Goal: Information Seeking & Learning: Learn about a topic

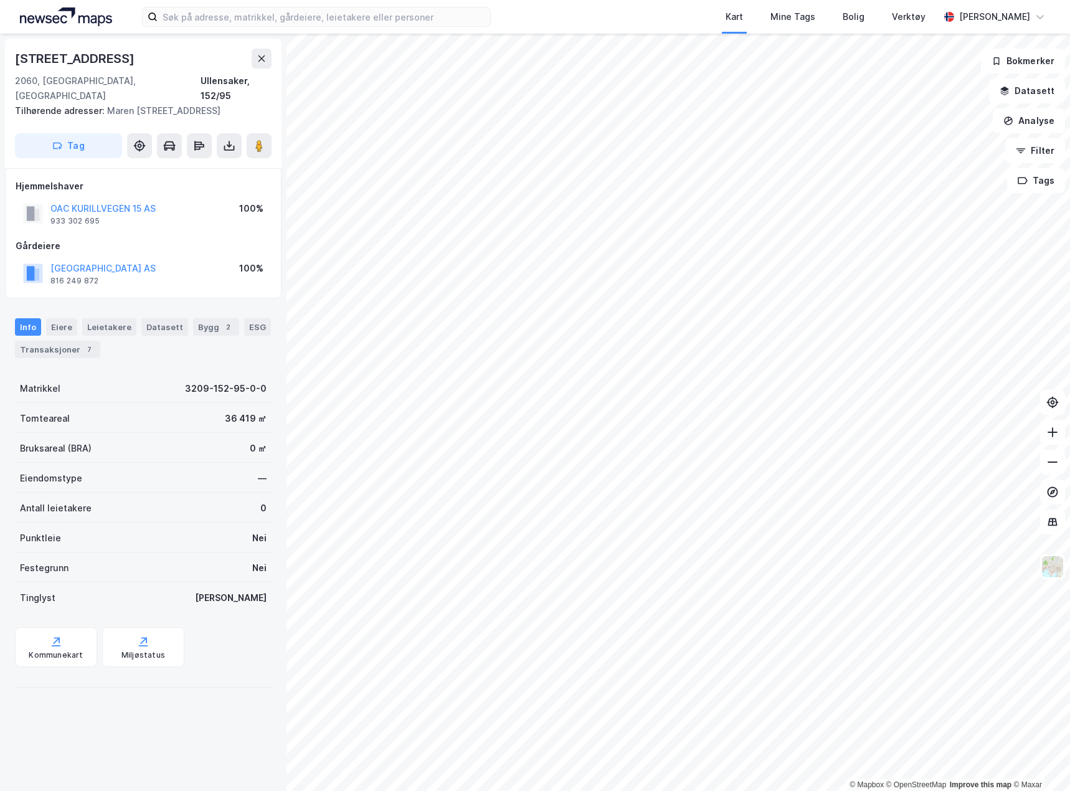
click at [600, 786] on html "Kart Mine Tags Bolig Verktøy [PERSON_NAME] © Mapbox © OpenStreetMap Improve thi…" at bounding box center [535, 395] width 1070 height 791
click at [1069, 495] on html "Kart Mine Tags Bolig Verktøy [PERSON_NAME] © Mapbox © OpenStreetMap Improve thi…" at bounding box center [535, 395] width 1070 height 791
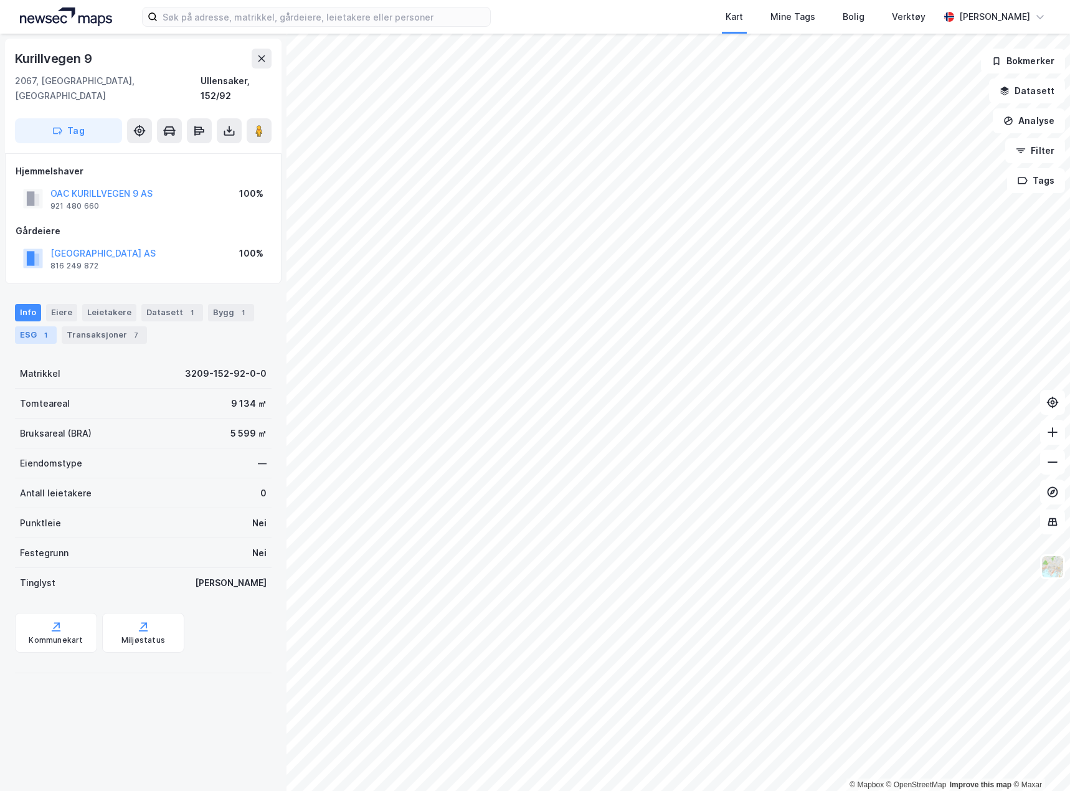
click at [35, 326] on div "ESG 1" at bounding box center [36, 334] width 42 height 17
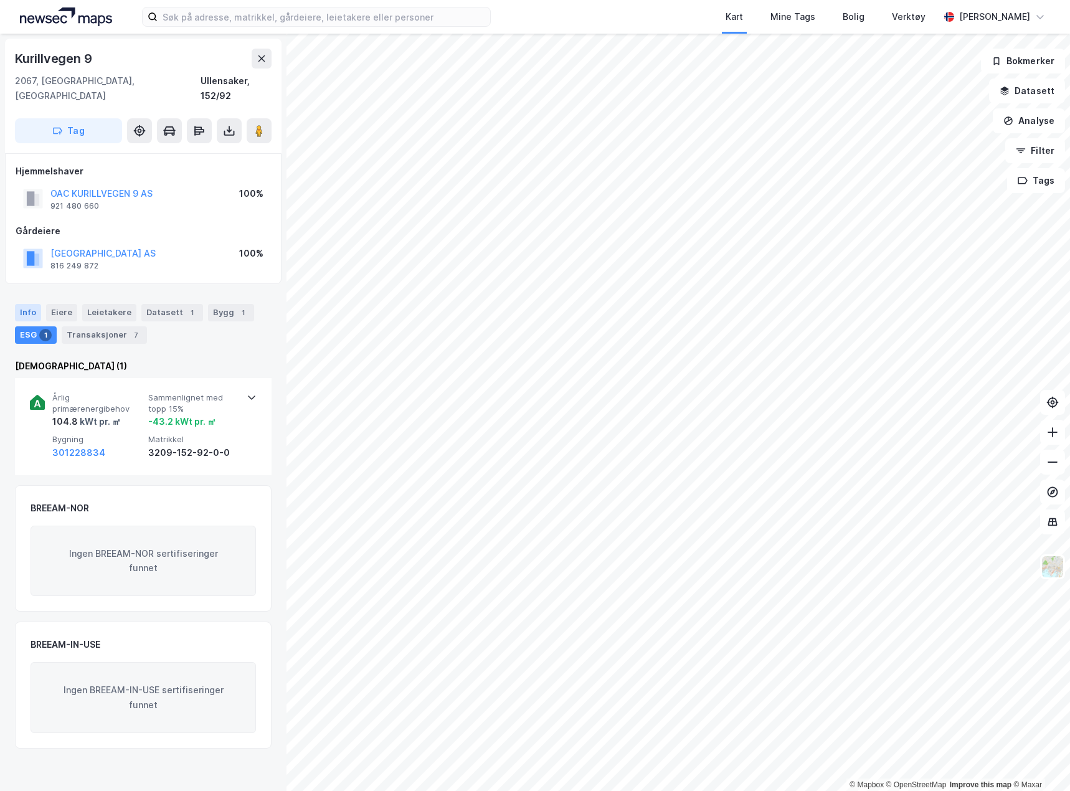
click at [28, 304] on div "Info" at bounding box center [28, 312] width 26 height 17
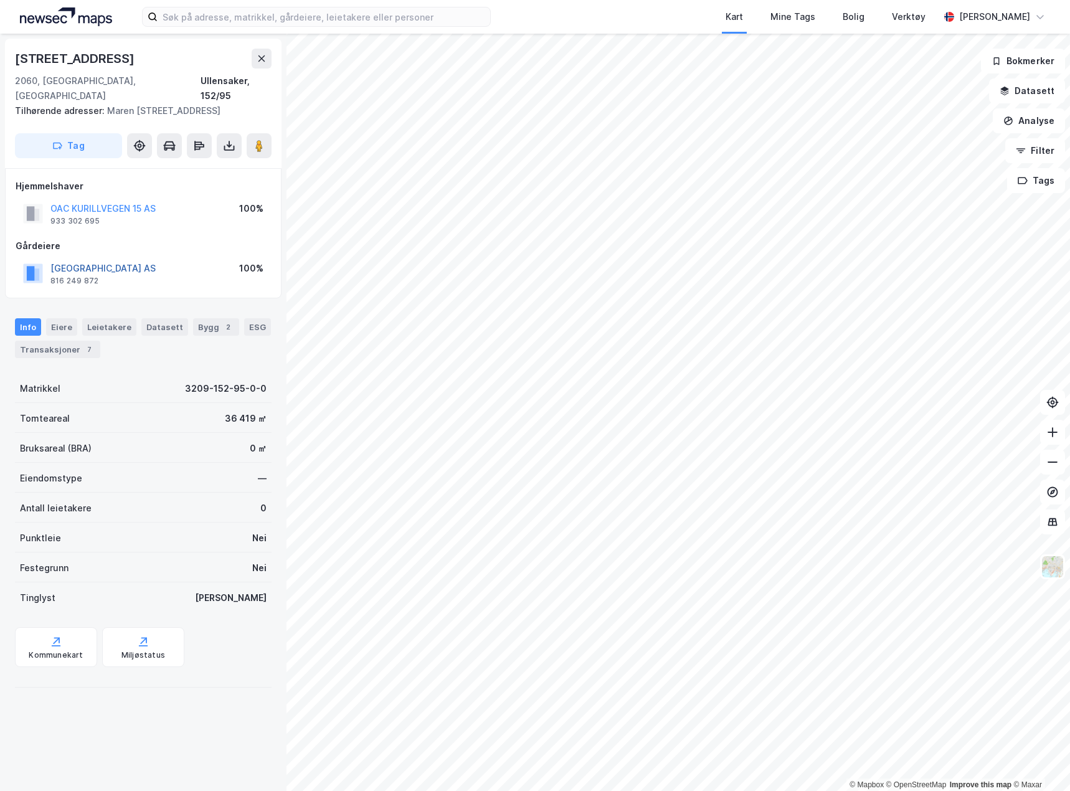
click at [0, 0] on button "[GEOGRAPHIC_DATA] AS" at bounding box center [0, 0] width 0 height 0
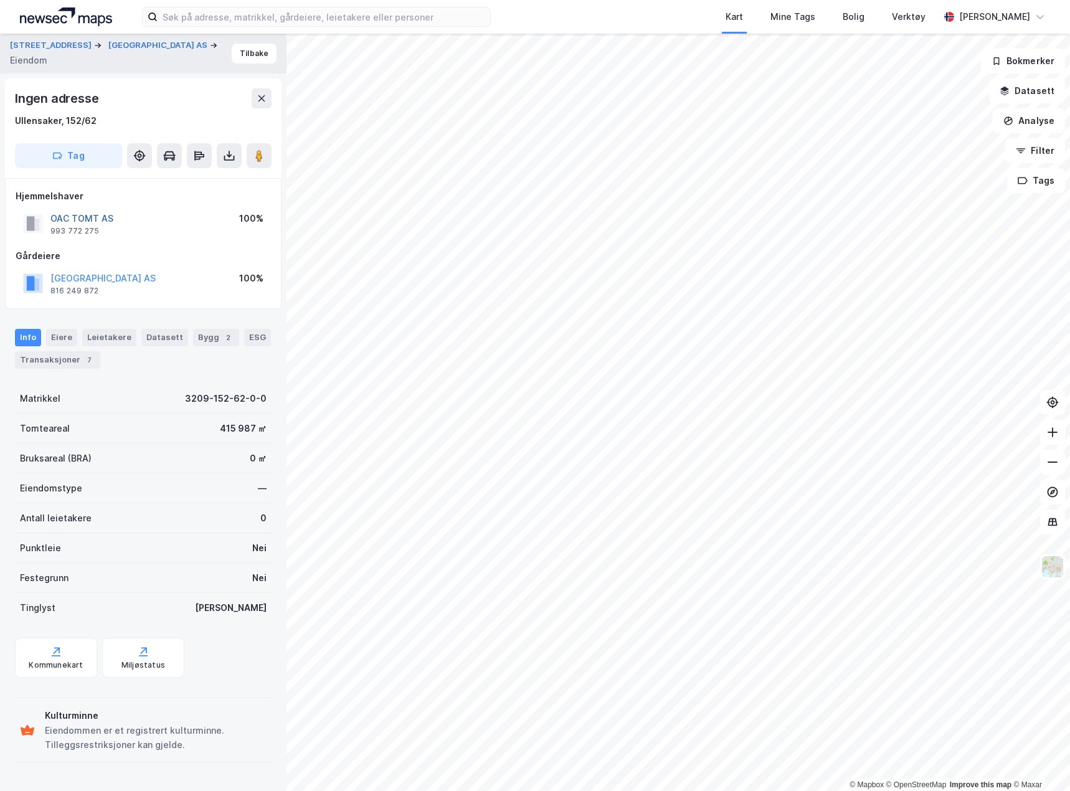
click at [0, 0] on button "OAC TOMT AS" at bounding box center [0, 0] width 0 height 0
